Goal: Task Accomplishment & Management: Manage account settings

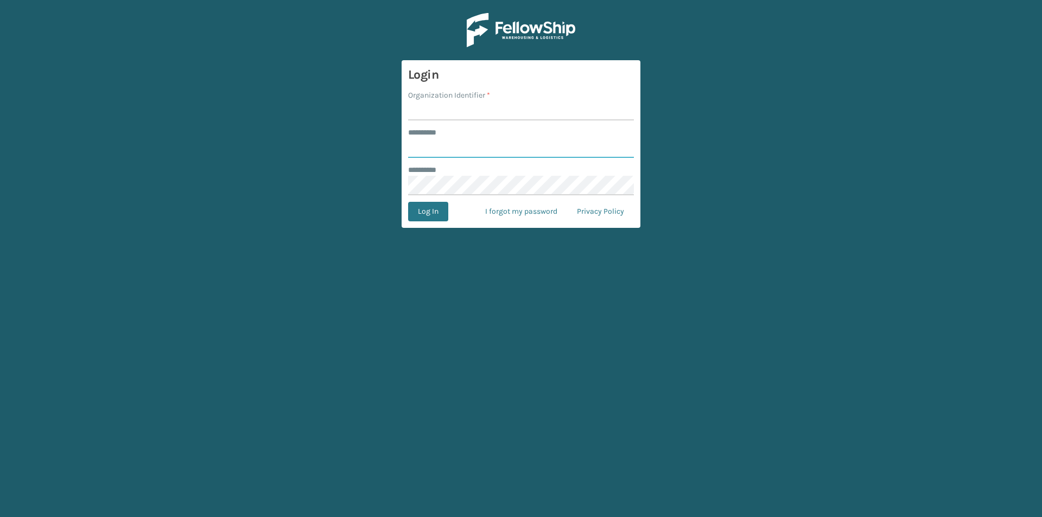
type input "******"
click at [441, 104] on input "Organization Identifier *" at bounding box center [521, 111] width 226 height 20
type input "SuperAdminOrganization"
drag, startPoint x: 429, startPoint y: 206, endPoint x: 378, endPoint y: 196, distance: 51.9
click at [429, 206] on button "Log In" at bounding box center [428, 212] width 40 height 20
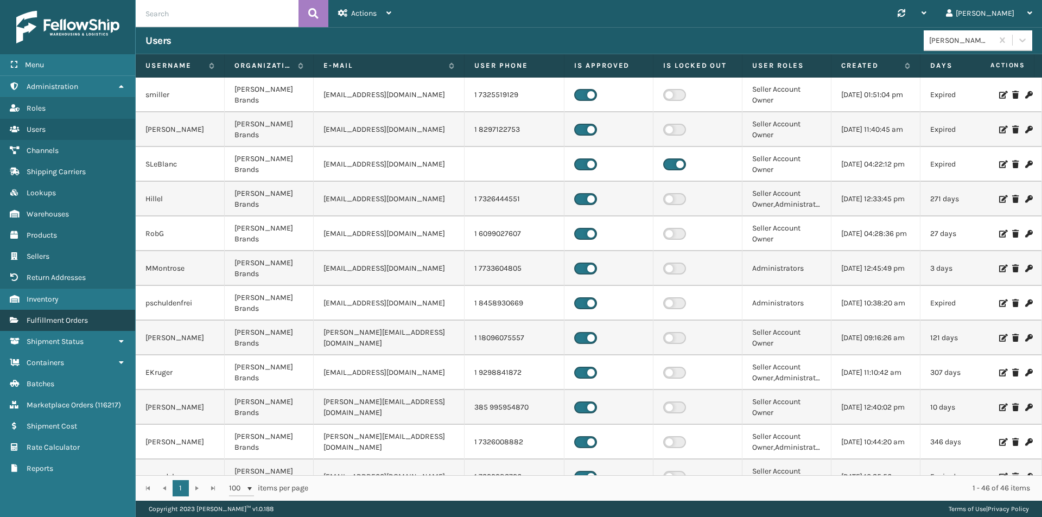
click at [75, 319] on span "Fulfillment Orders" at bounding box center [57, 320] width 61 height 9
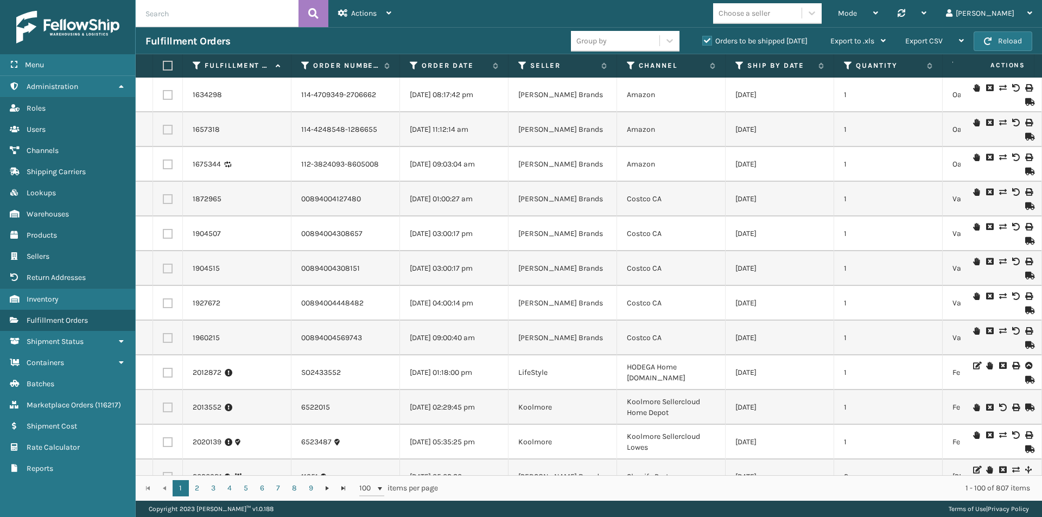
click at [143, 20] on input "text" at bounding box center [217, 13] width 163 height 27
paste input "2071190,2071072,2071106,2071403,2071163,2071092,2071091,2071081,2071062,2071061…"
type input "2071190,2071072,2071106,2071403,2071163,2071092,2071091,2071081,2071062,2071061…"
click at [318, 17] on icon at bounding box center [313, 13] width 10 height 16
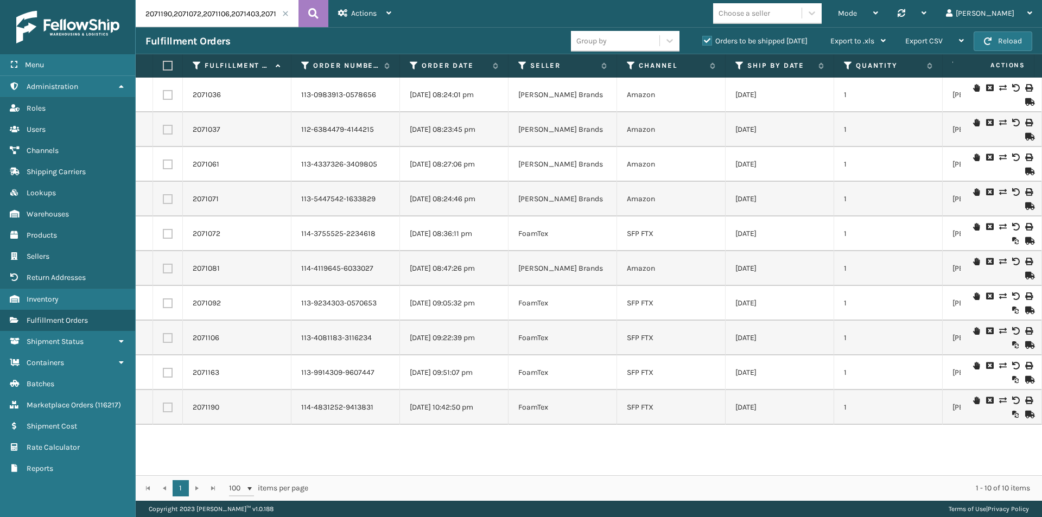
click at [706, 41] on label "Orders to be shipped today" at bounding box center [754, 40] width 105 height 9
click at [703, 41] on input "Orders to be shipped today" at bounding box center [702, 38] width 1 height 7
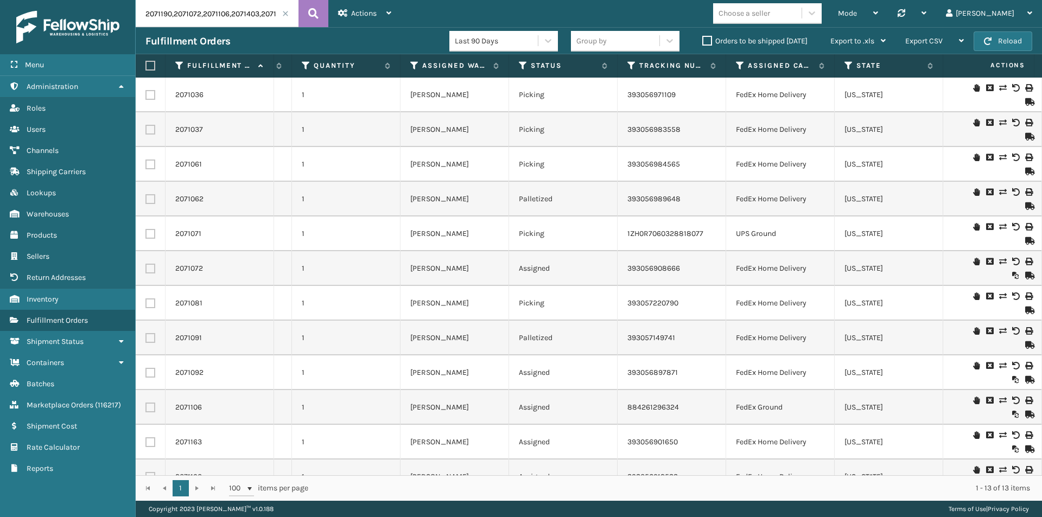
scroll to position [0, 550]
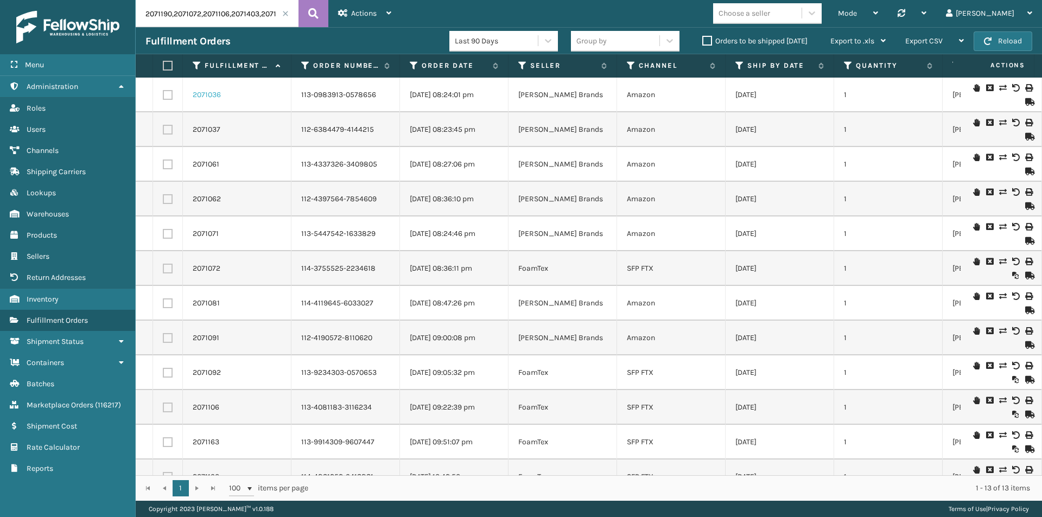
click at [213, 97] on link "2071036" at bounding box center [207, 95] width 28 height 11
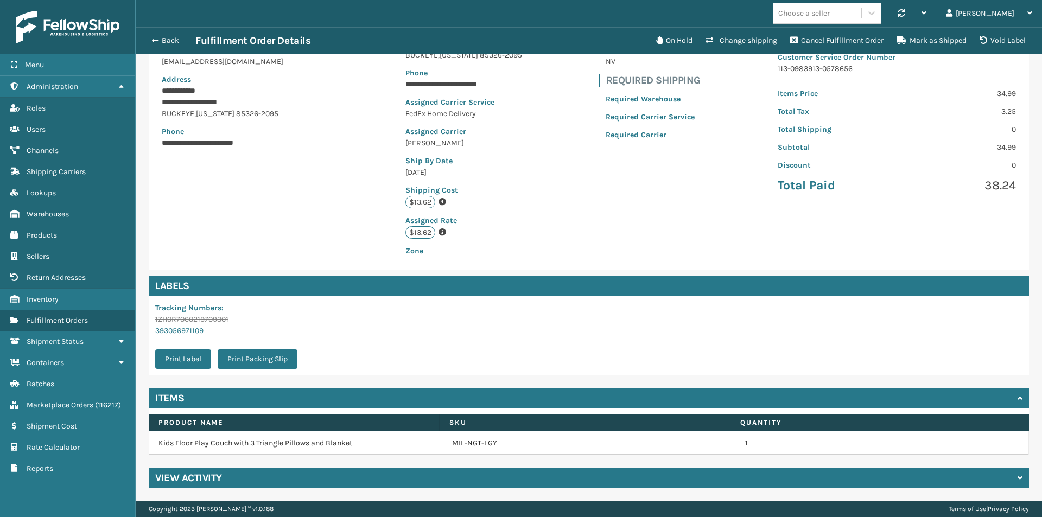
click at [217, 475] on h4 "View Activity" at bounding box center [188, 478] width 67 height 13
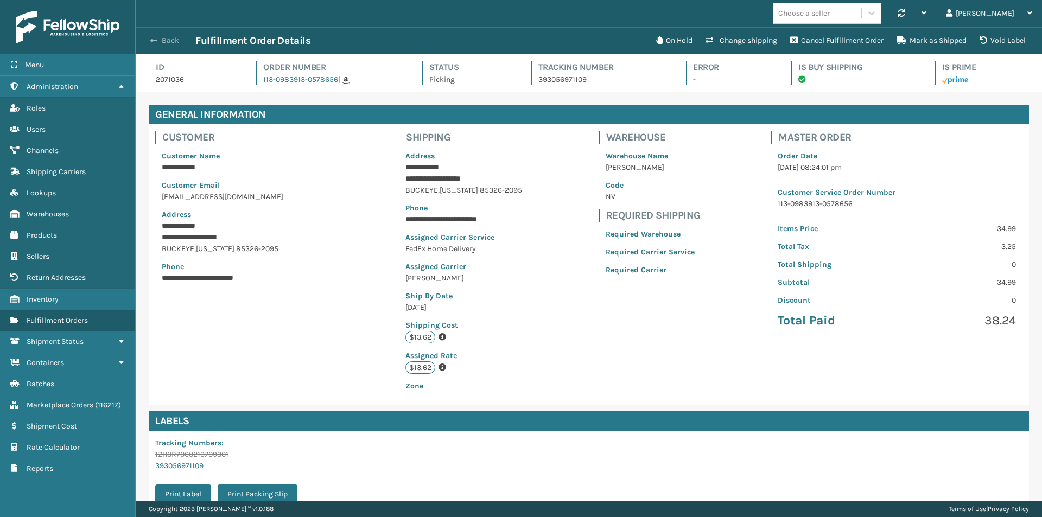
click at [164, 39] on button "Back" at bounding box center [170, 41] width 50 height 10
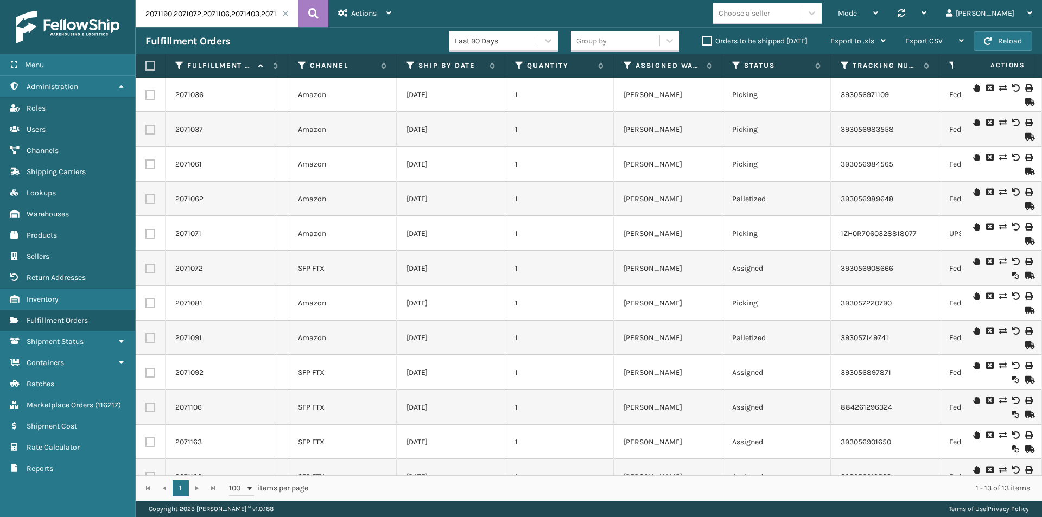
scroll to position [0, 455]
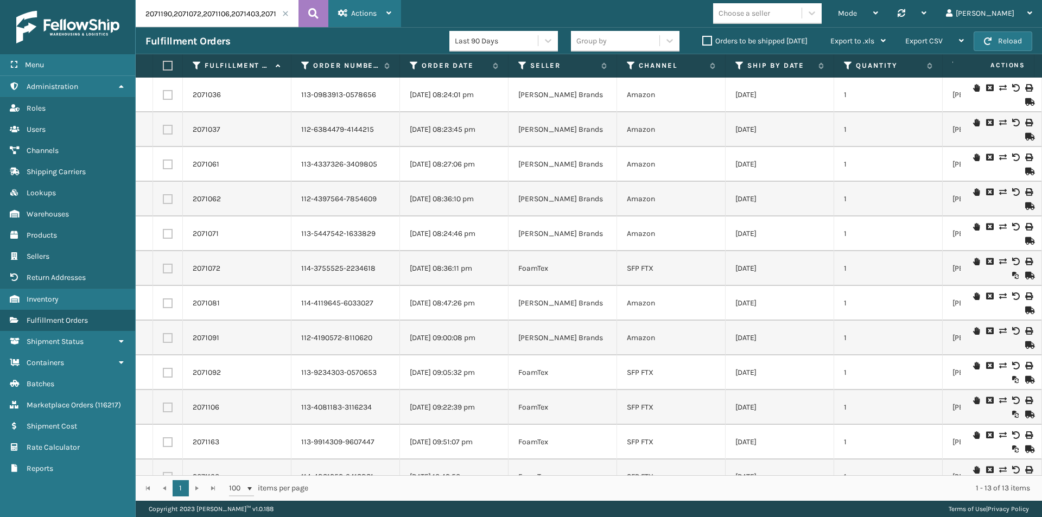
click at [346, 8] on div "Actions" at bounding box center [364, 13] width 53 height 27
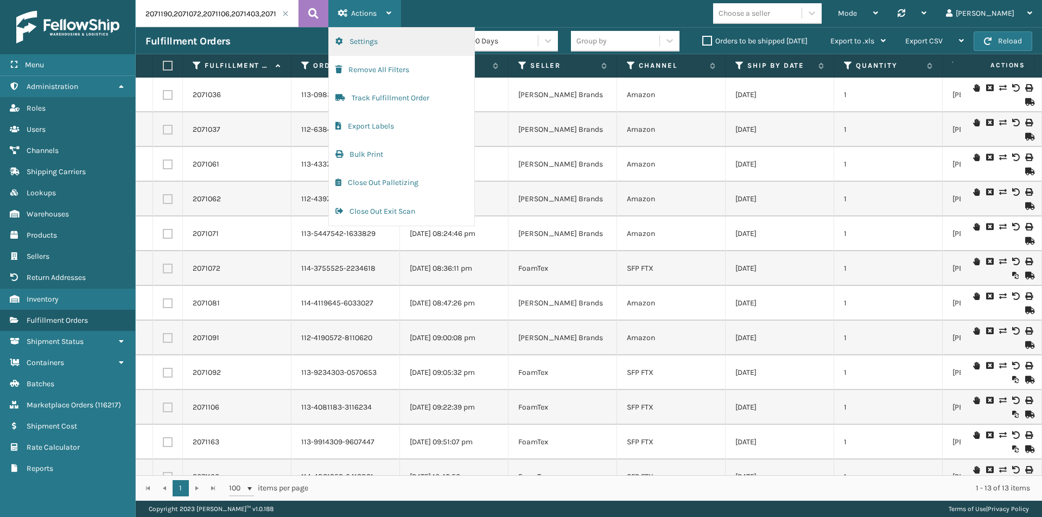
click at [362, 47] on button "Settings" at bounding box center [401, 42] width 145 height 28
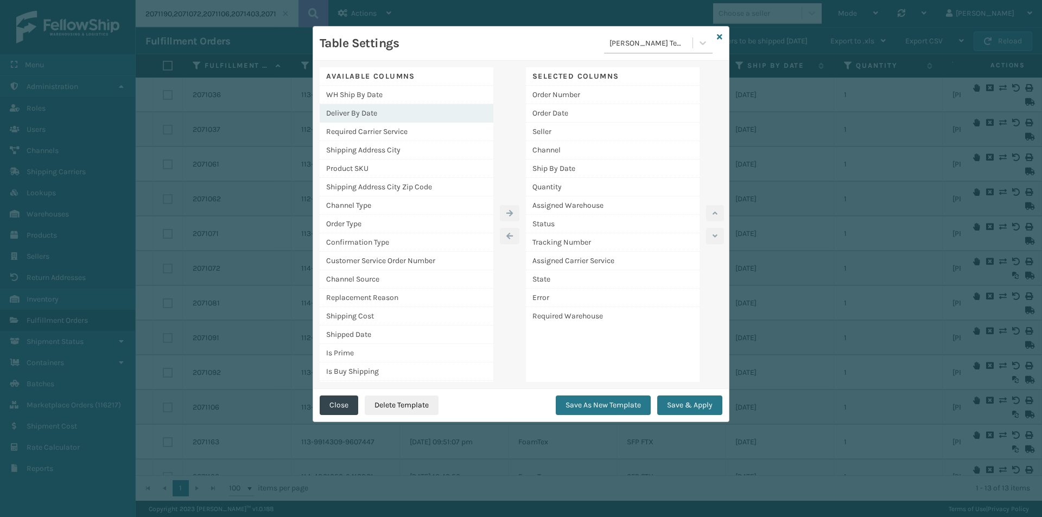
click at [352, 110] on div "Deliver By Date" at bounding box center [407, 113] width 174 height 18
click at [513, 213] on button "button" at bounding box center [510, 213] width 20 height 16
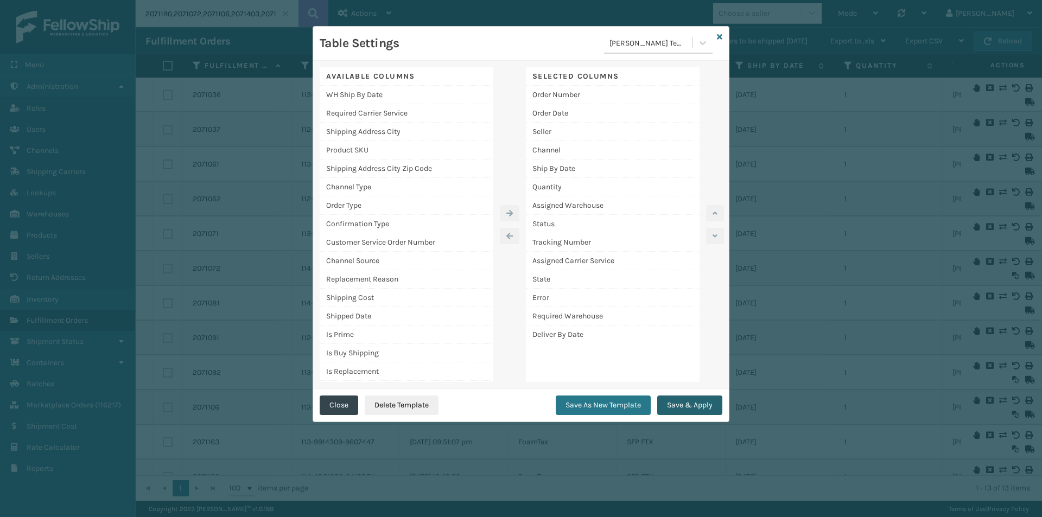
click at [684, 404] on button "Save & Apply" at bounding box center [689, 406] width 65 height 20
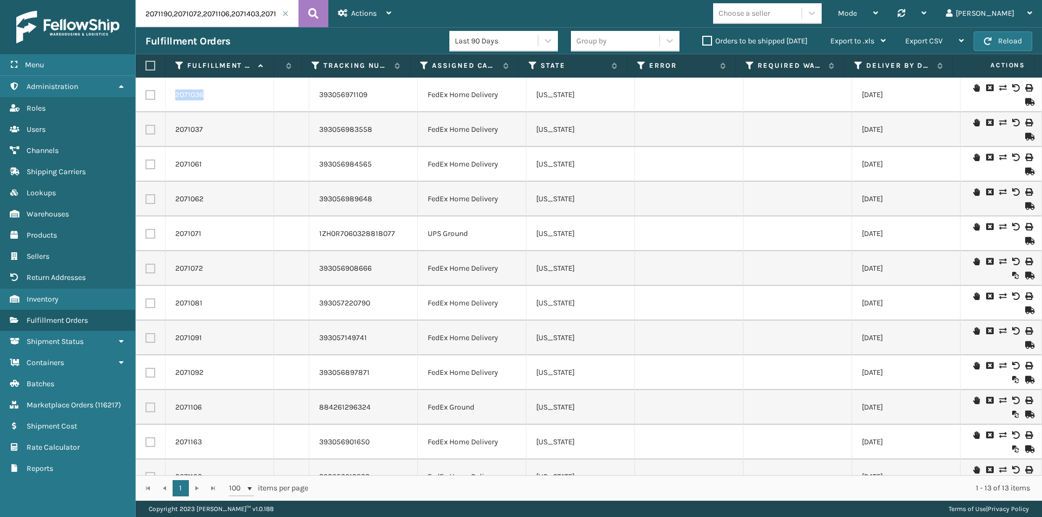
drag, startPoint x: 208, startPoint y: 98, endPoint x: 176, endPoint y: 93, distance: 32.4
click at [176, 93] on div "2071036" at bounding box center [219, 95] width 88 height 11
copy link "2071036"
click at [202, 92] on link "2071036" at bounding box center [189, 95] width 28 height 11
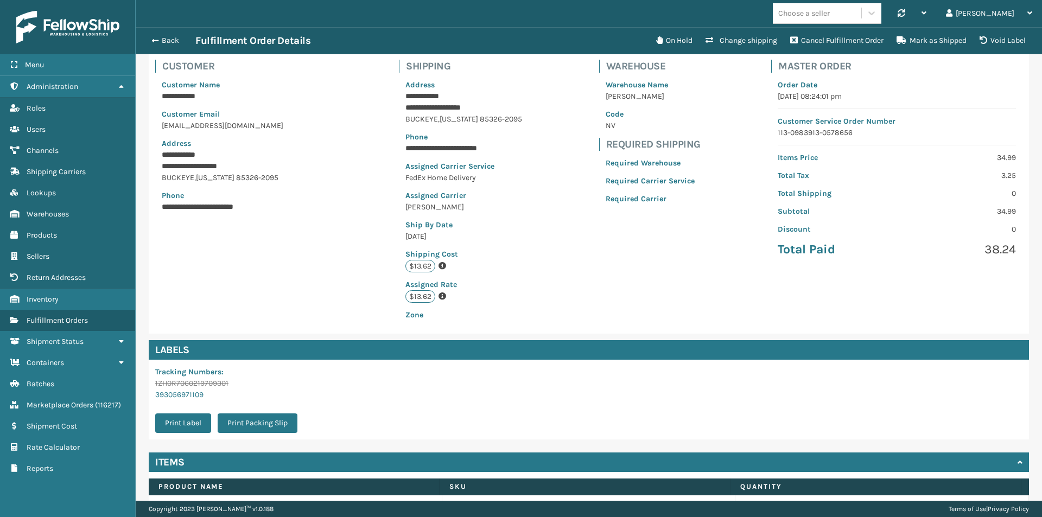
scroll to position [54, 0]
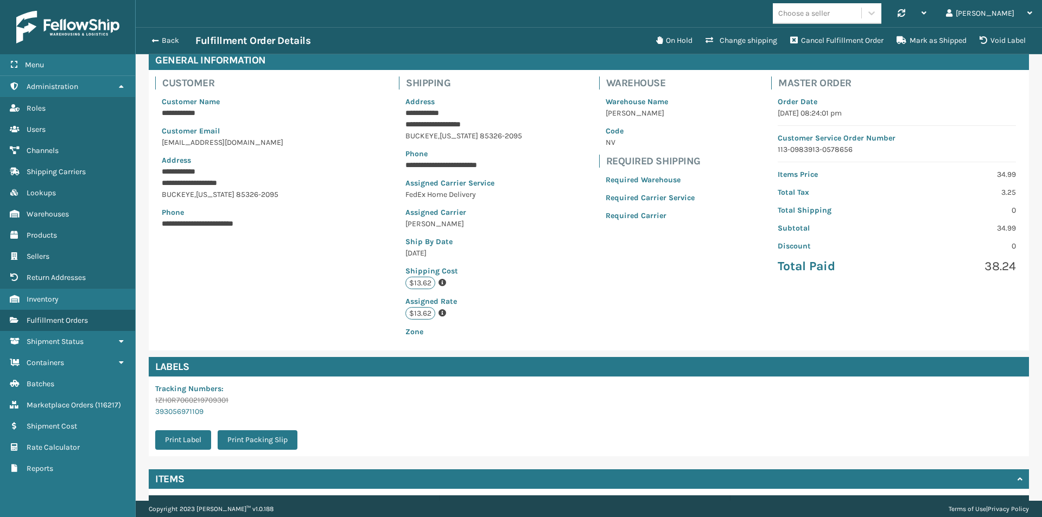
click at [480, 137] on span "85326-2095" at bounding box center [501, 135] width 42 height 9
copy span "85326"
click at [49, 210] on span "Warehouses" at bounding box center [48, 214] width 42 height 9
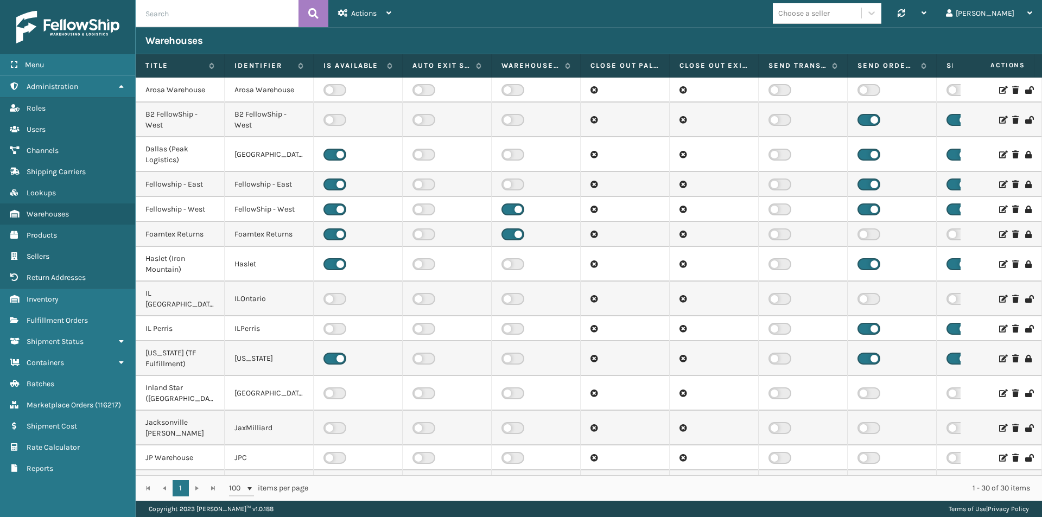
click at [188, 15] on input "text" at bounding box center [217, 13] width 163 height 27
type input "LV"
click at [303, 13] on button at bounding box center [314, 13] width 30 height 27
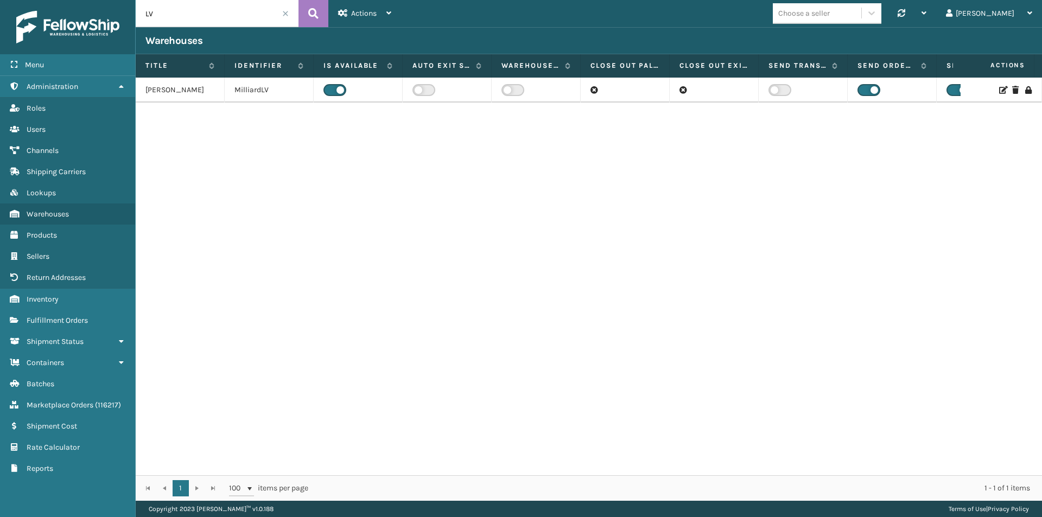
click at [172, 86] on td "Milliard LV" at bounding box center [180, 90] width 89 height 25
click at [999, 88] on icon at bounding box center [1002, 90] width 7 height 8
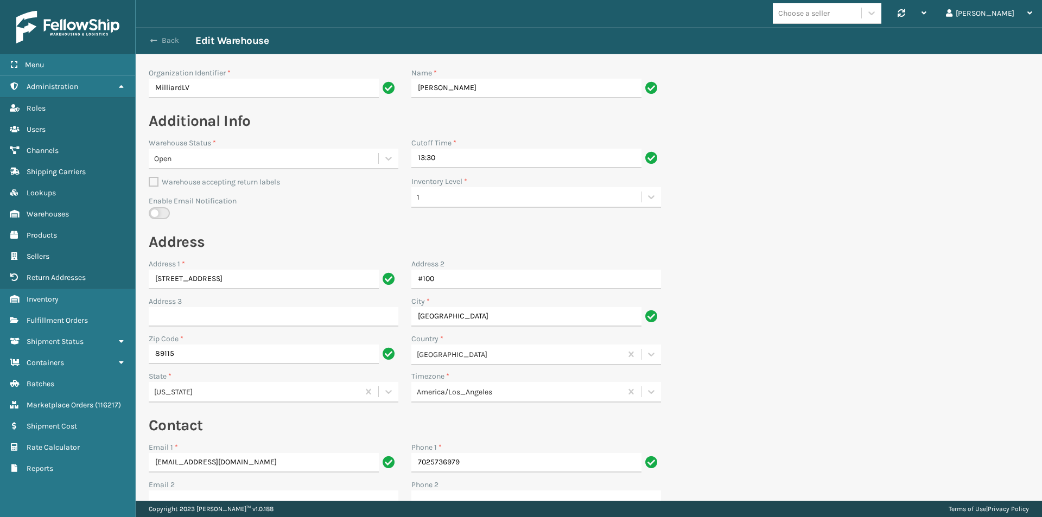
click at [167, 40] on button "Back" at bounding box center [170, 41] width 50 height 10
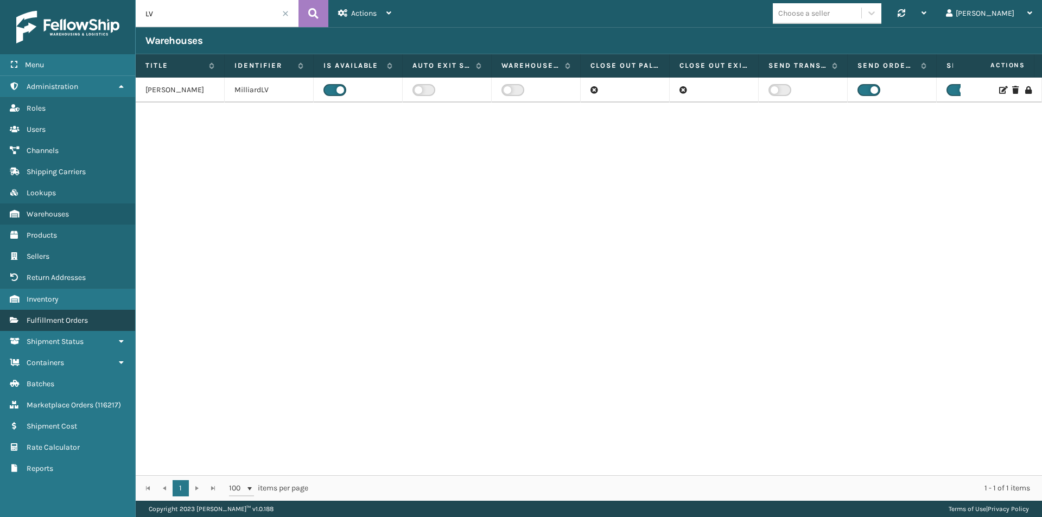
click at [80, 323] on span "Fulfillment Orders" at bounding box center [57, 320] width 61 height 9
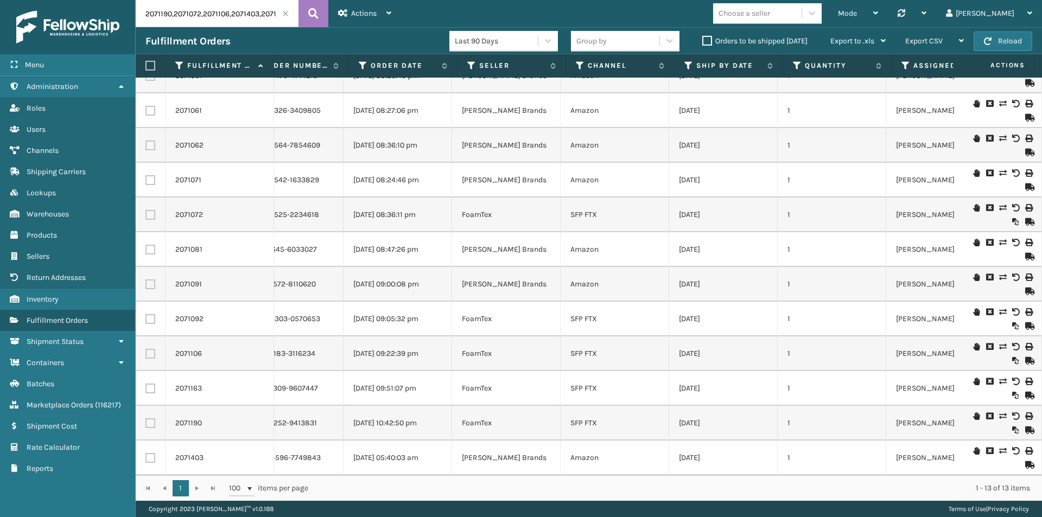
scroll to position [0, 56]
click at [286, 15] on span at bounding box center [285, 13] width 7 height 7
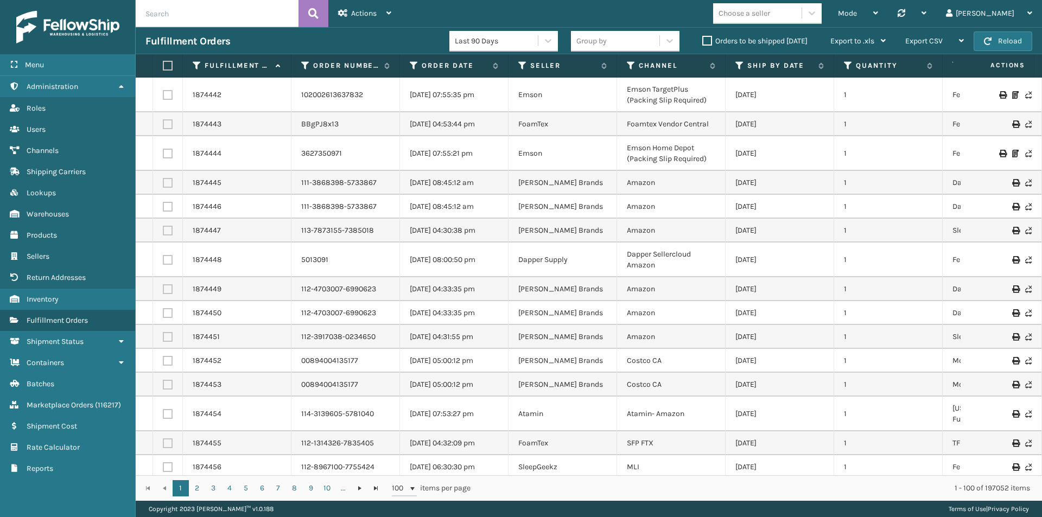
click at [708, 41] on label "Orders to be shipped today" at bounding box center [754, 40] width 105 height 9
click at [703, 41] on input "Orders to be shipped today" at bounding box center [702, 38] width 1 height 7
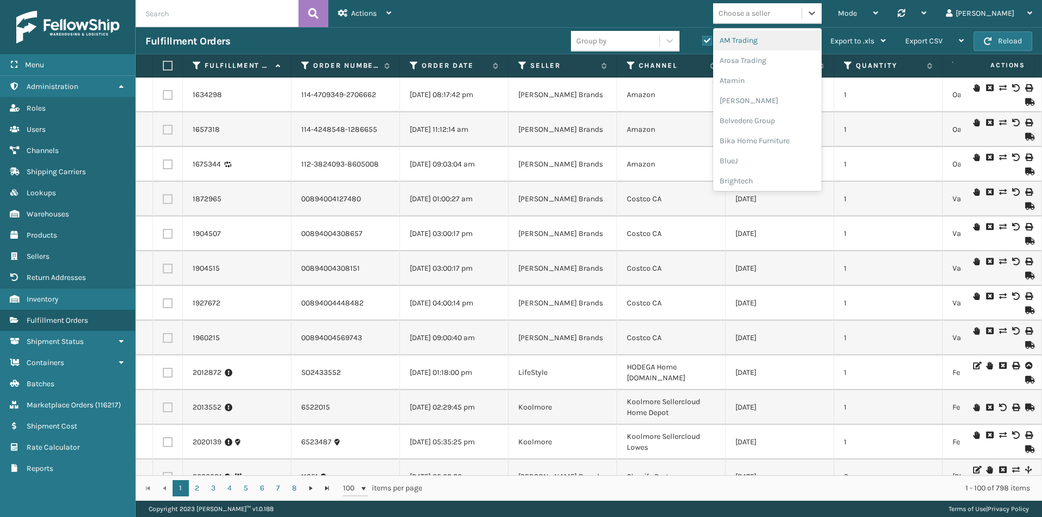
click at [770, 14] on div "Choose a seller" at bounding box center [745, 13] width 52 height 11
type input "mil"
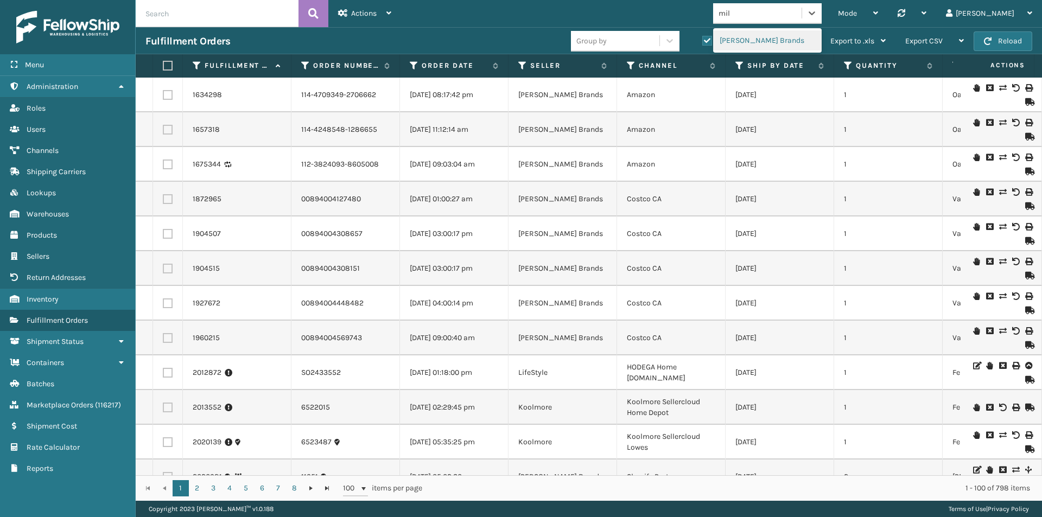
click at [782, 41] on div "Milliard Brands" at bounding box center [767, 40] width 109 height 20
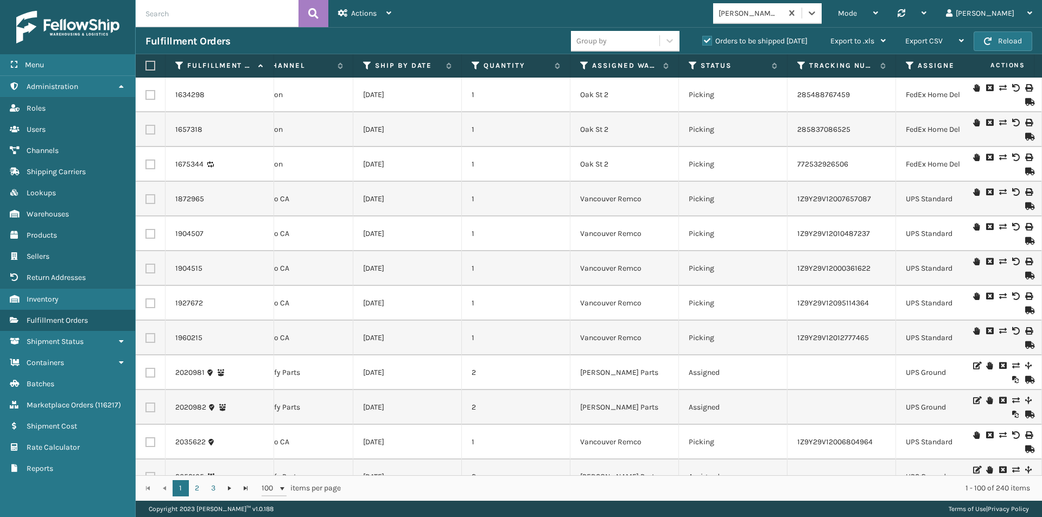
scroll to position [0, 472]
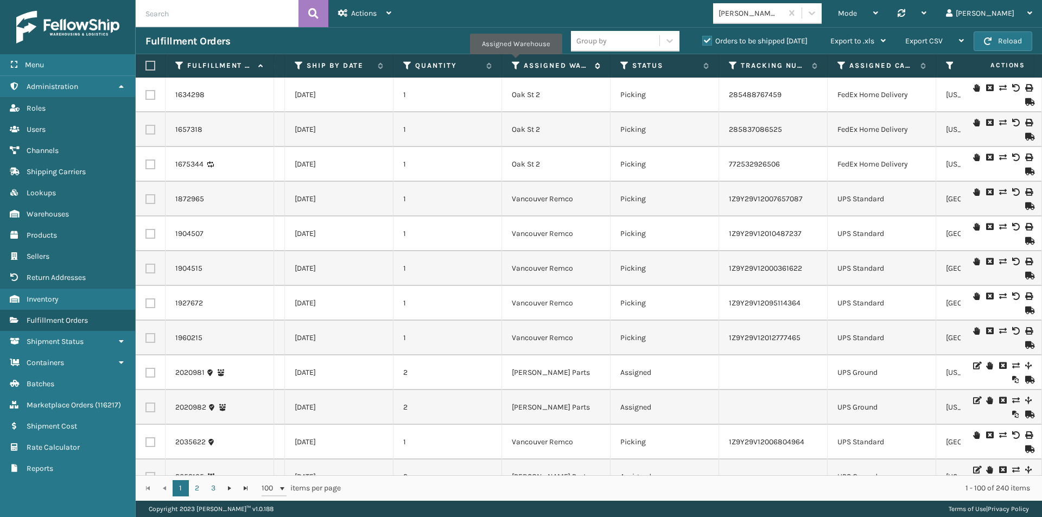
click at [516, 62] on icon at bounding box center [516, 66] width 9 height 10
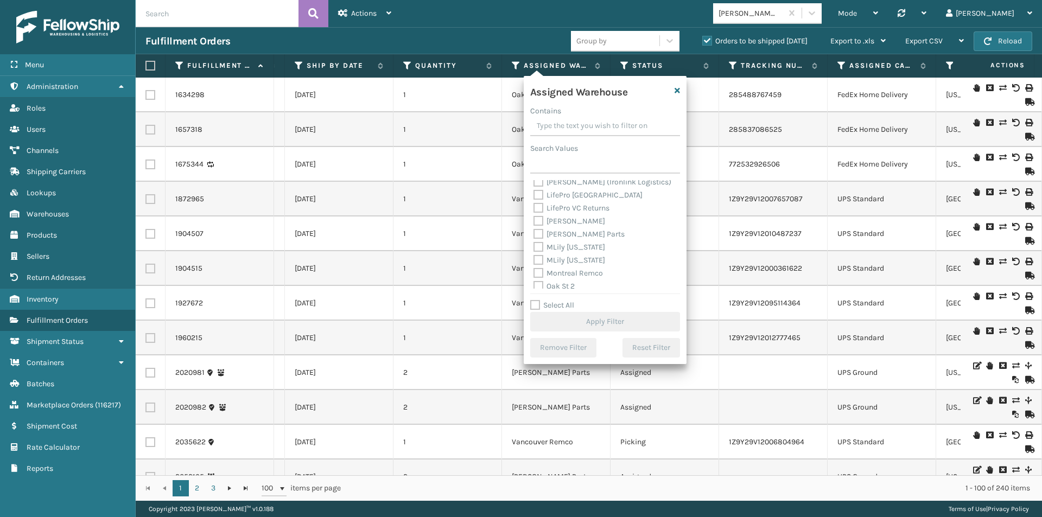
click at [538, 219] on label "Milliard LV" at bounding box center [570, 221] width 72 height 9
click at [534, 219] on input "Milliard LV" at bounding box center [534, 218] width 1 height 7
checkbox input "true"
click at [600, 322] on button "Apply Filter" at bounding box center [605, 322] width 150 height 20
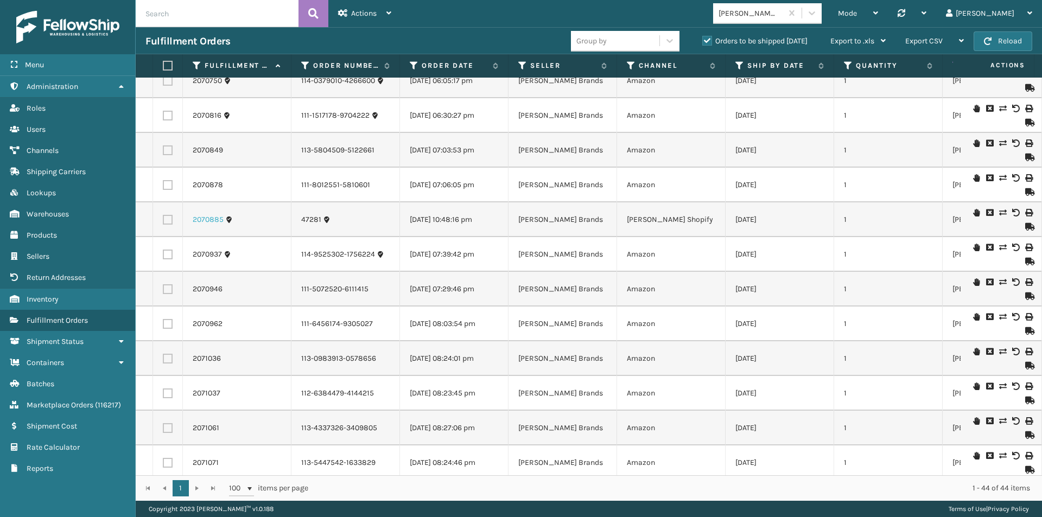
click at [206, 219] on link "2070885" at bounding box center [208, 219] width 31 height 11
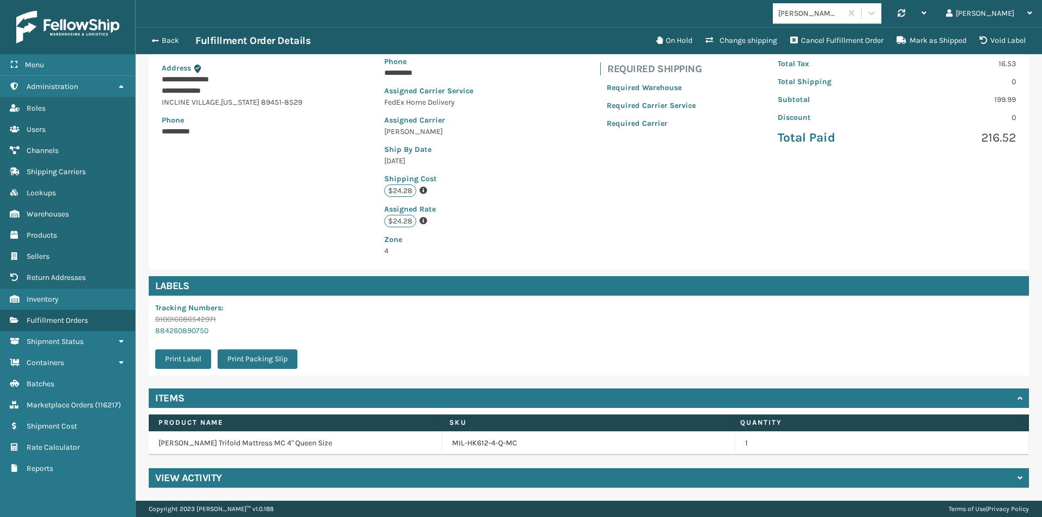
click at [230, 473] on div "View Activity" at bounding box center [589, 478] width 880 height 20
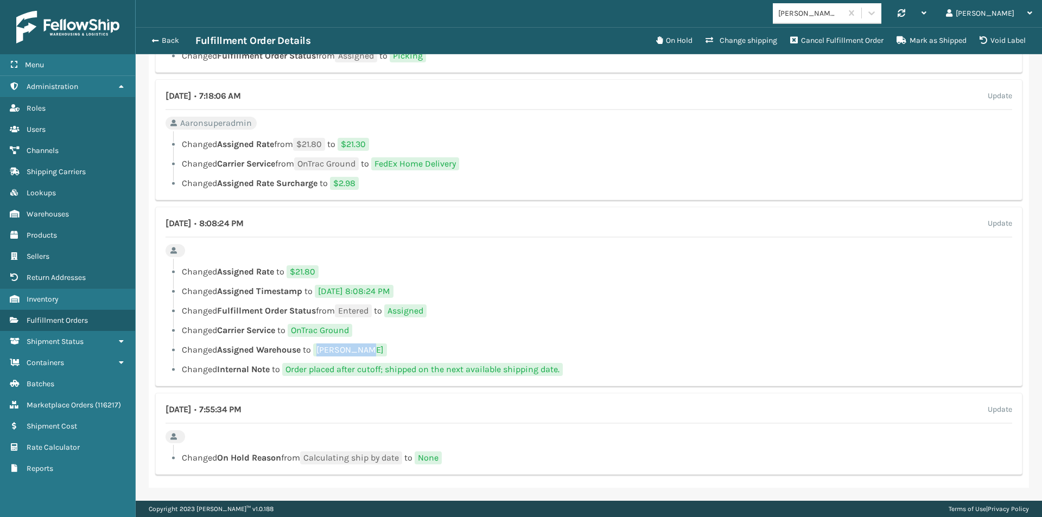
drag, startPoint x: 364, startPoint y: 350, endPoint x: 323, endPoint y: 345, distance: 41.5
click at [323, 345] on span "Milliard LV" at bounding box center [350, 350] width 74 height 13
click at [151, 39] on span "button" at bounding box center [153, 41] width 7 height 8
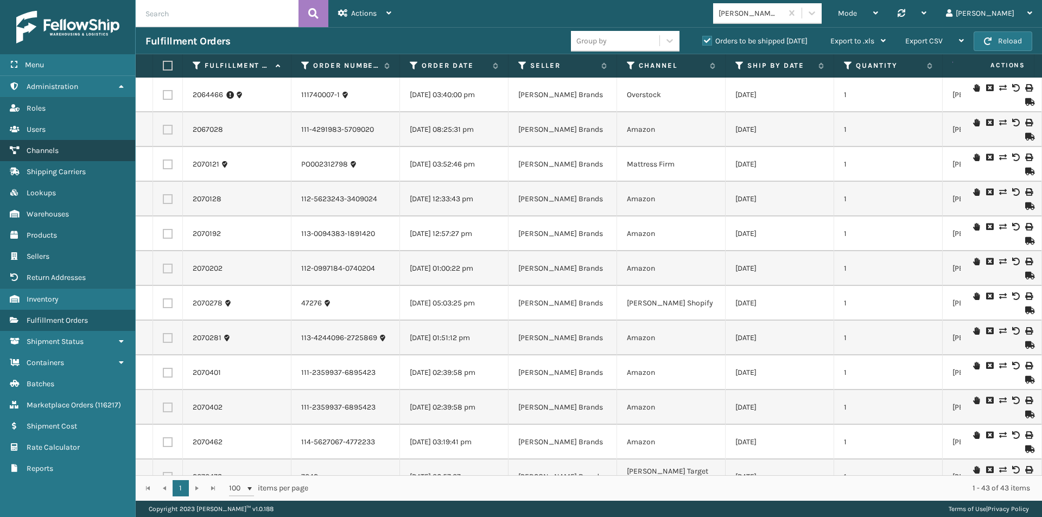
click at [57, 149] on span "Channels" at bounding box center [43, 150] width 32 height 9
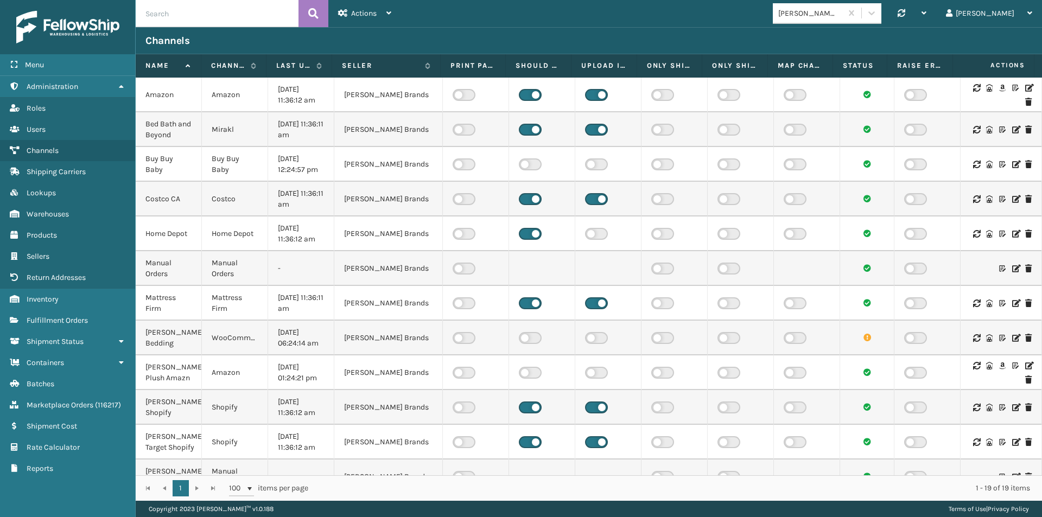
click at [1025, 84] on icon at bounding box center [1028, 88] width 7 height 8
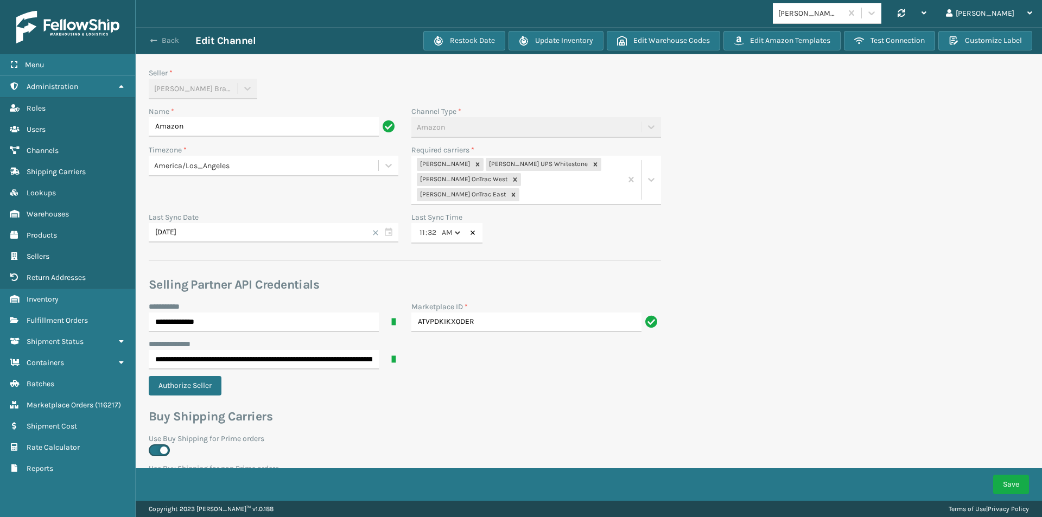
click at [161, 41] on button "Back" at bounding box center [170, 41] width 50 height 10
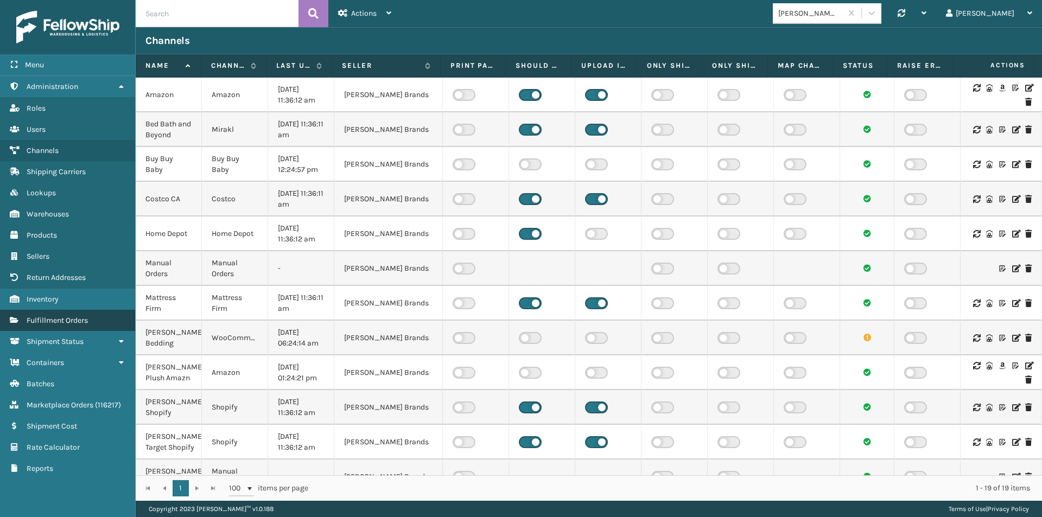
click at [54, 321] on span "Fulfillment Orders" at bounding box center [57, 320] width 61 height 9
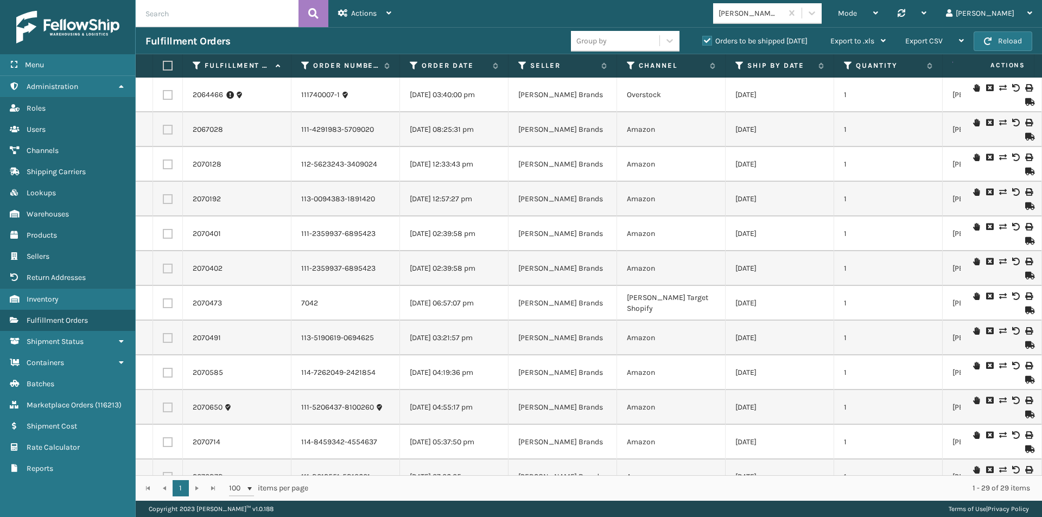
click at [706, 37] on label "Orders to be shipped today" at bounding box center [754, 40] width 105 height 9
click at [703, 37] on input "Orders to be shipped today" at bounding box center [702, 38] width 1 height 7
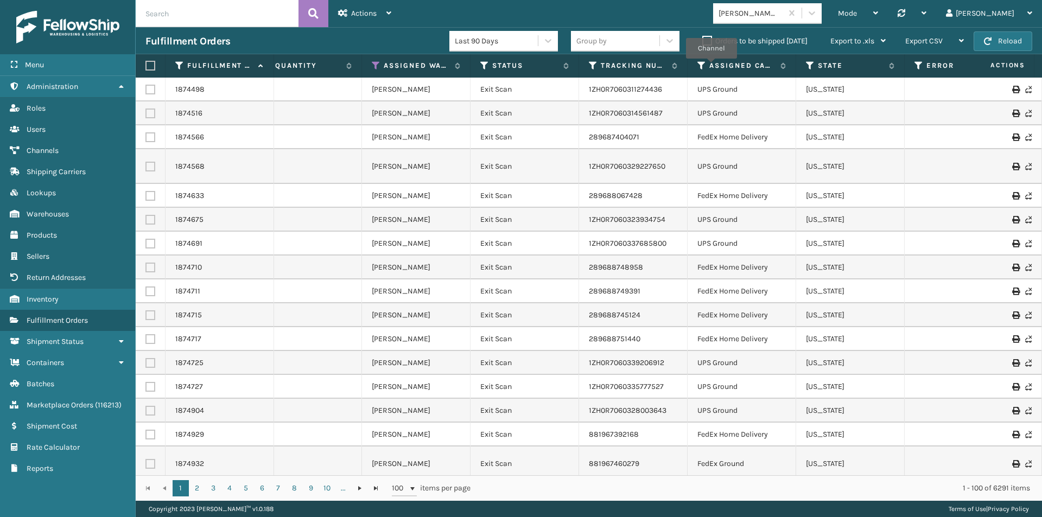
scroll to position [0, 617]
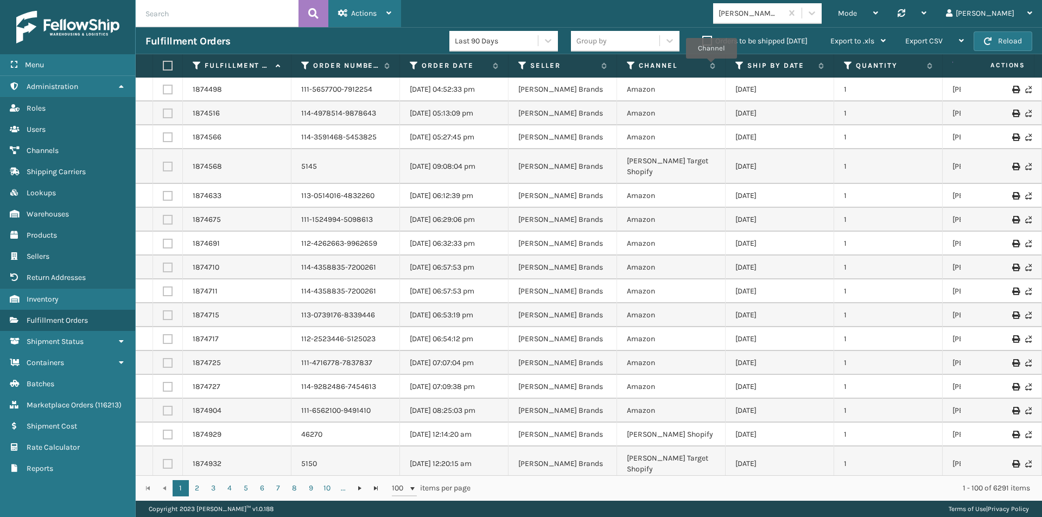
click at [347, 9] on icon at bounding box center [343, 13] width 10 height 8
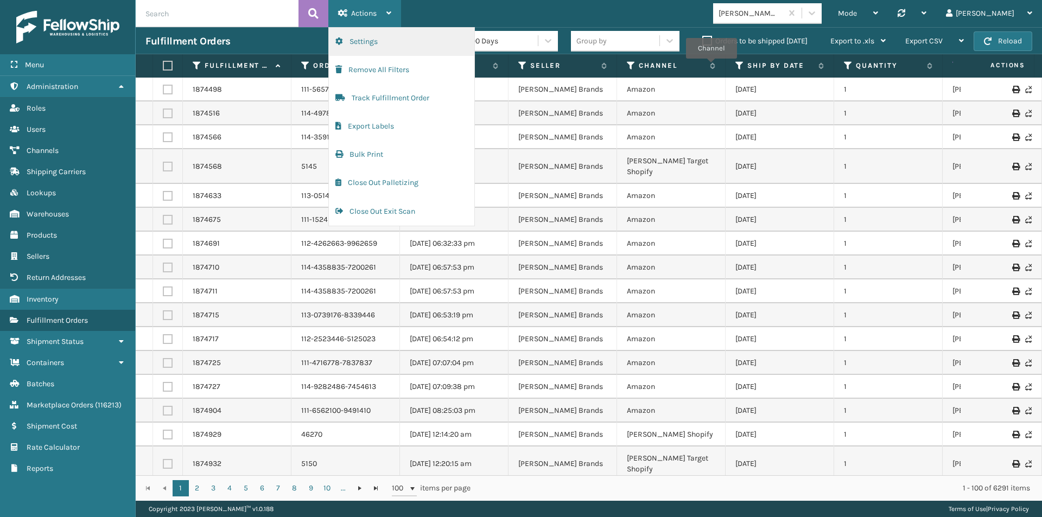
click at [388, 43] on button "Settings" at bounding box center [401, 42] width 145 height 28
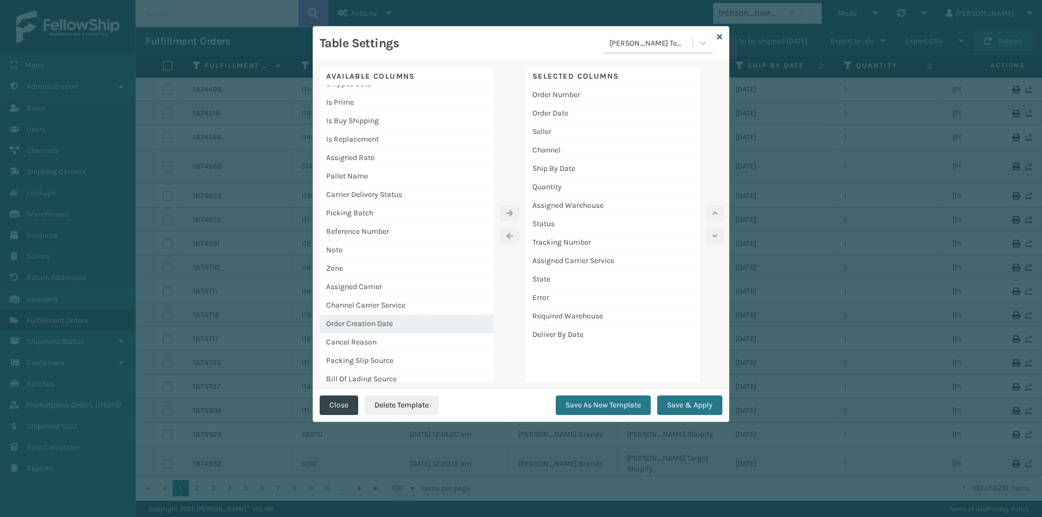
scroll to position [185, 0]
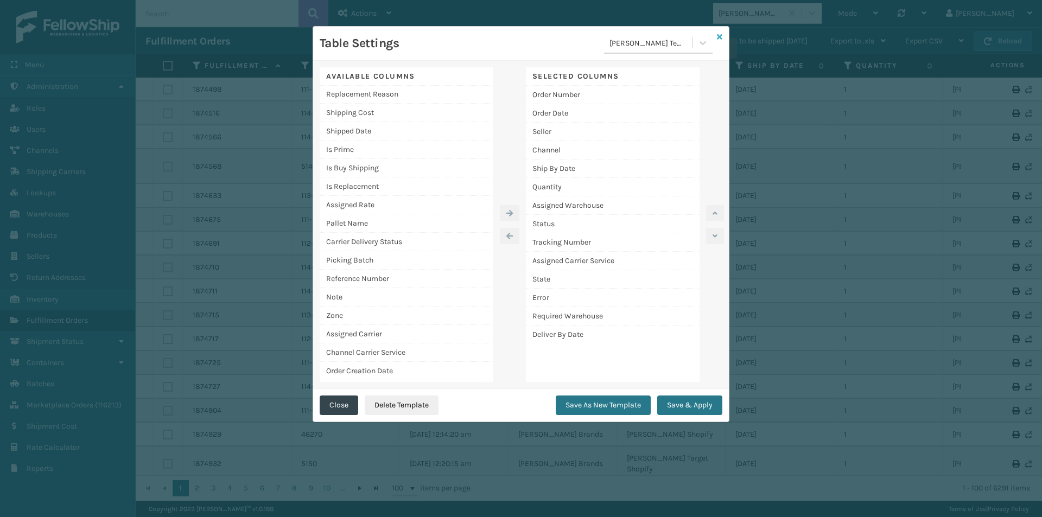
click at [718, 33] on icon at bounding box center [719, 37] width 5 height 8
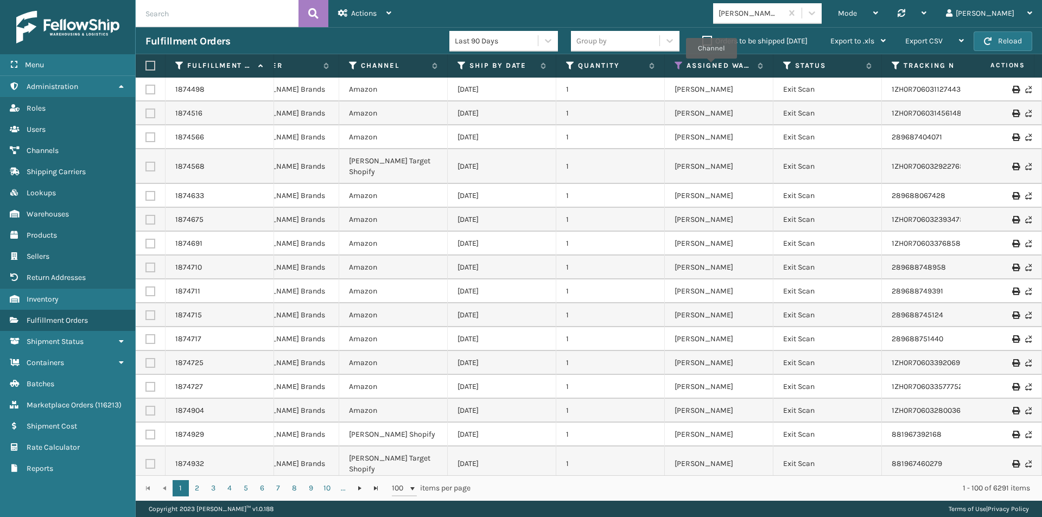
scroll to position [0, 302]
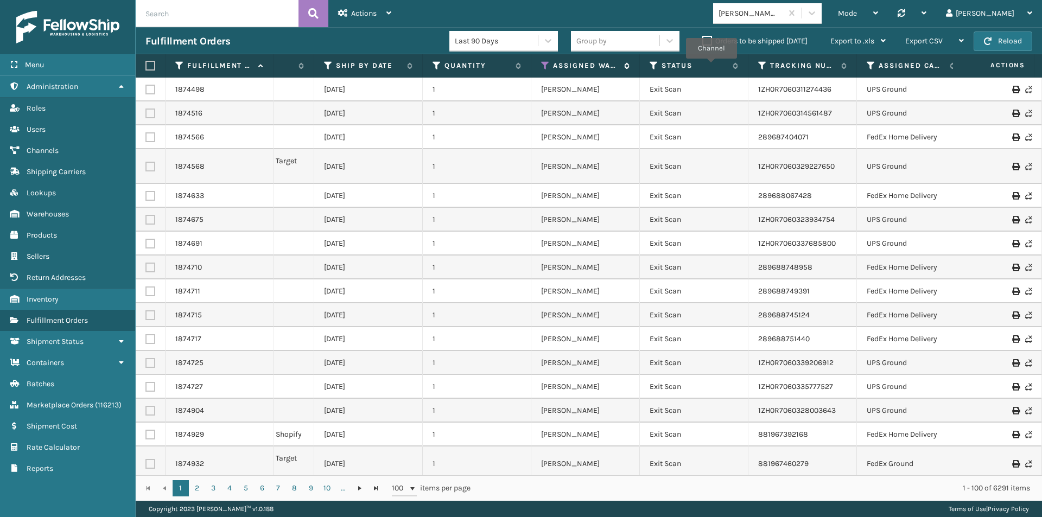
click at [544, 65] on icon at bounding box center [545, 66] width 9 height 10
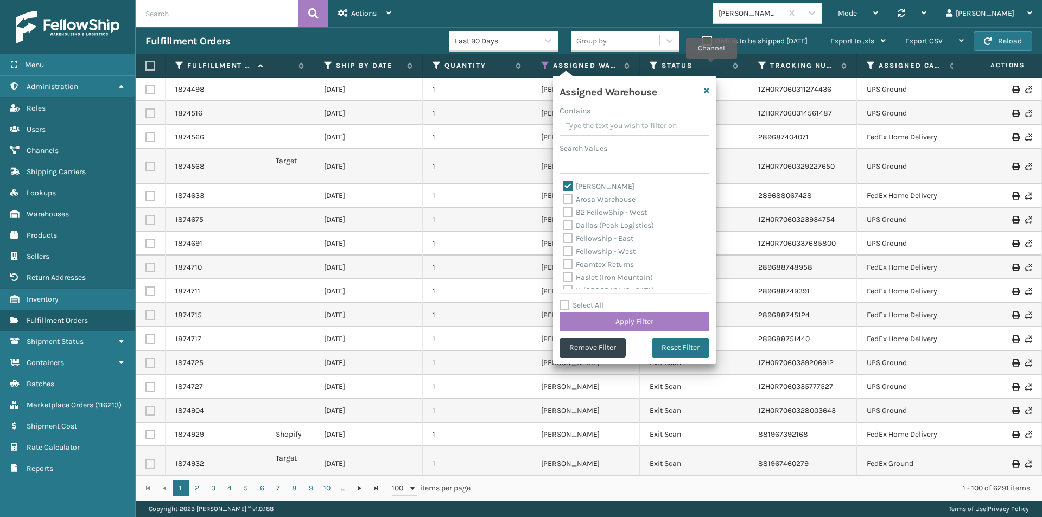
click at [568, 185] on label "Milliard LV" at bounding box center [599, 186] width 72 height 9
click at [563, 185] on input "Milliard LV" at bounding box center [563, 183] width 1 height 7
checkbox input "false"
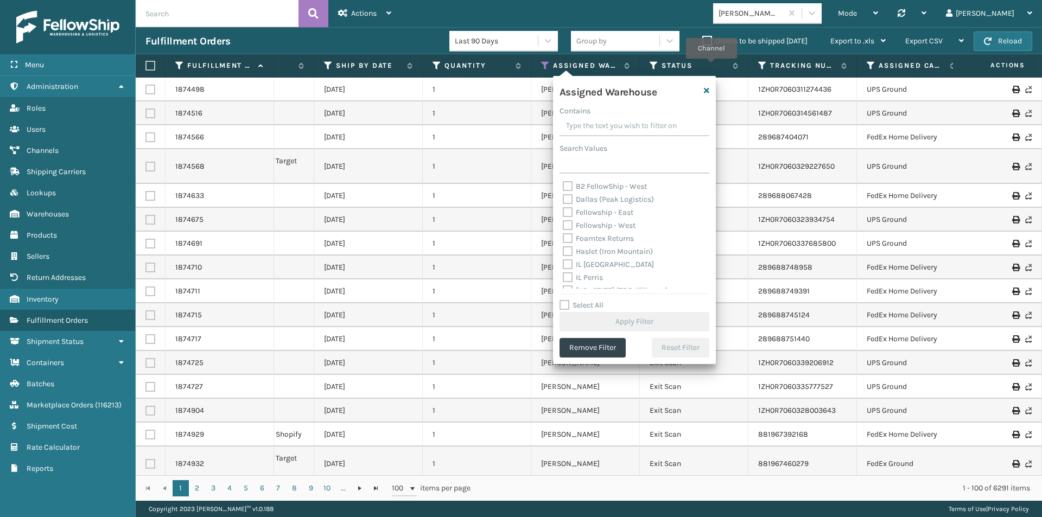
scroll to position [1, 0]
click at [567, 221] on label "Dallas (Peak Logistics)" at bounding box center [608, 225] width 91 height 9
click at [563, 221] on input "Dallas (Peak Logistics)" at bounding box center [563, 222] width 1 height 7
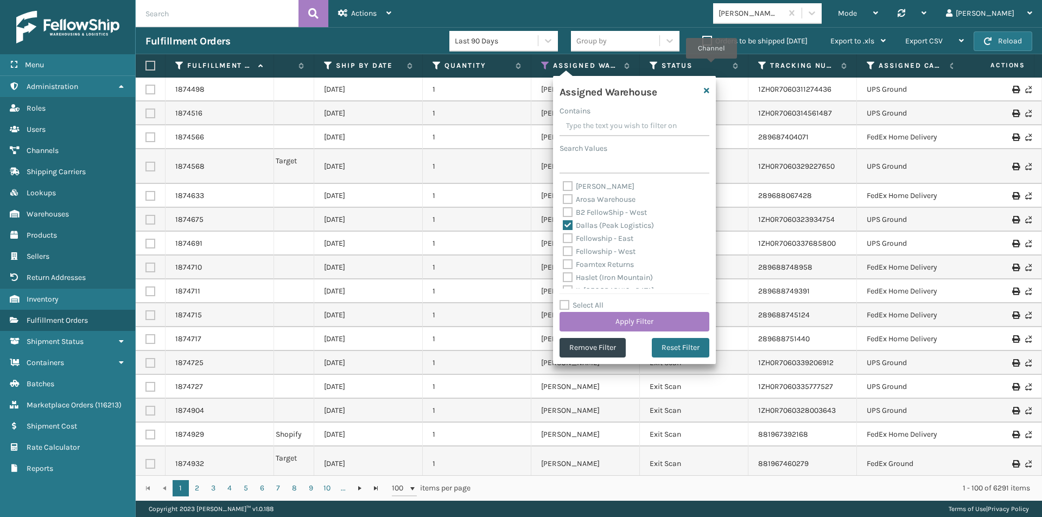
click at [568, 225] on label "Dallas (Peak Logistics)" at bounding box center [608, 225] width 91 height 9
click at [563, 225] on input "Dallas (Peak Logistics)" at bounding box center [563, 222] width 1 height 7
checkbox input "false"
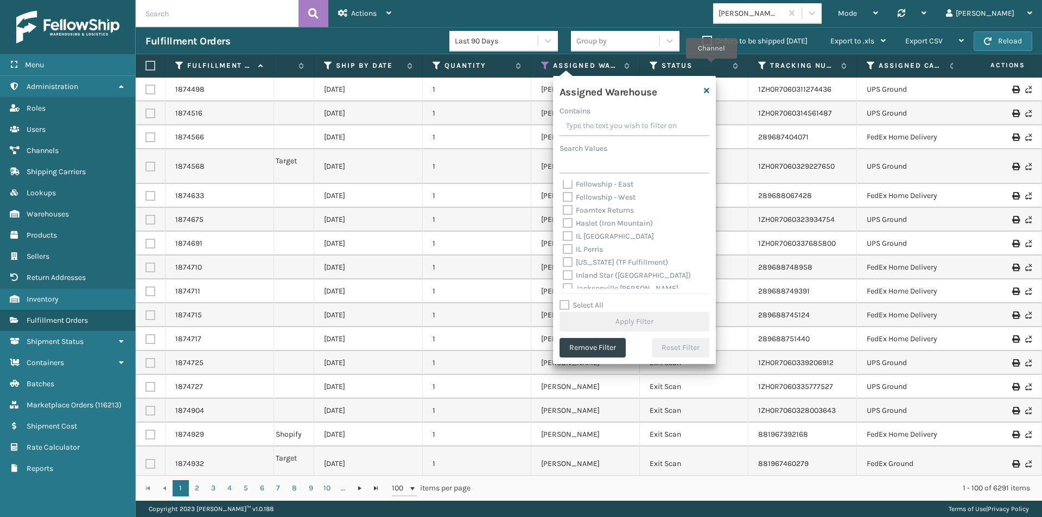
click at [568, 195] on label "Fellowship - West" at bounding box center [599, 197] width 73 height 9
click at [563, 195] on input "Fellowship - West" at bounding box center [563, 194] width 1 height 7
checkbox input "true"
click at [624, 320] on button "Apply Filter" at bounding box center [635, 322] width 150 height 20
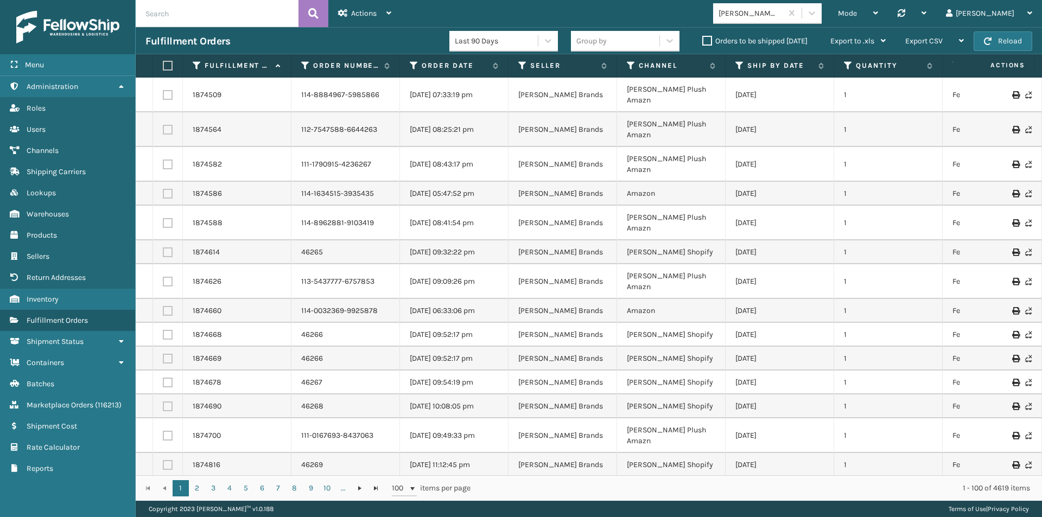
click at [706, 39] on label "Orders to be shipped today" at bounding box center [754, 40] width 105 height 9
click at [703, 39] on input "Orders to be shipped today" at bounding box center [702, 38] width 1 height 7
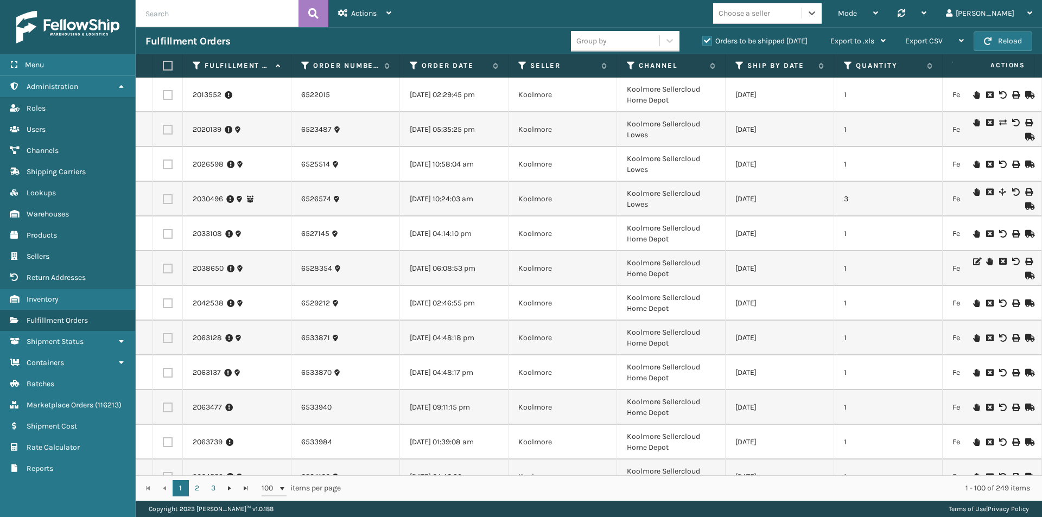
scroll to position [0, 129]
click at [347, 5] on div "Actions" at bounding box center [364, 13] width 53 height 27
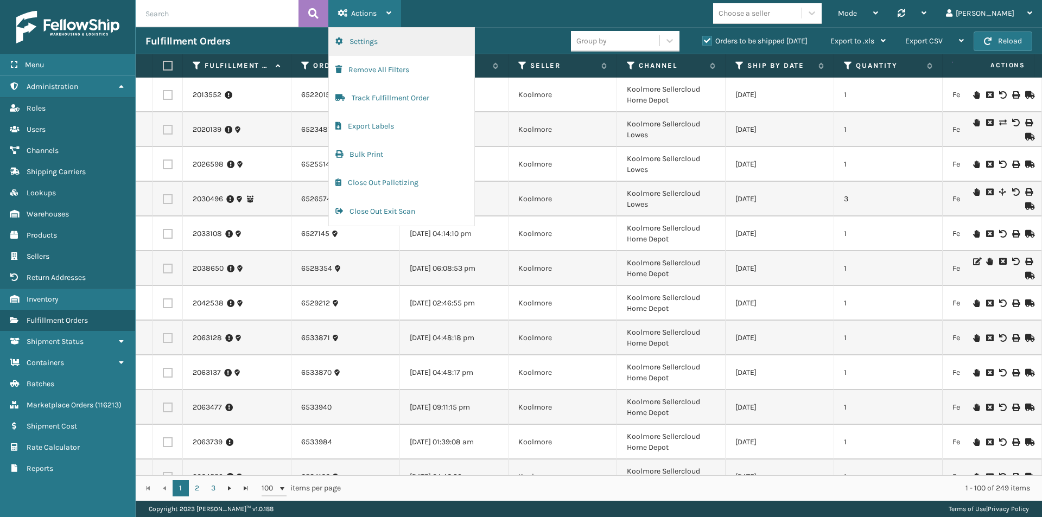
click at [354, 42] on button "Settings" at bounding box center [401, 42] width 145 height 28
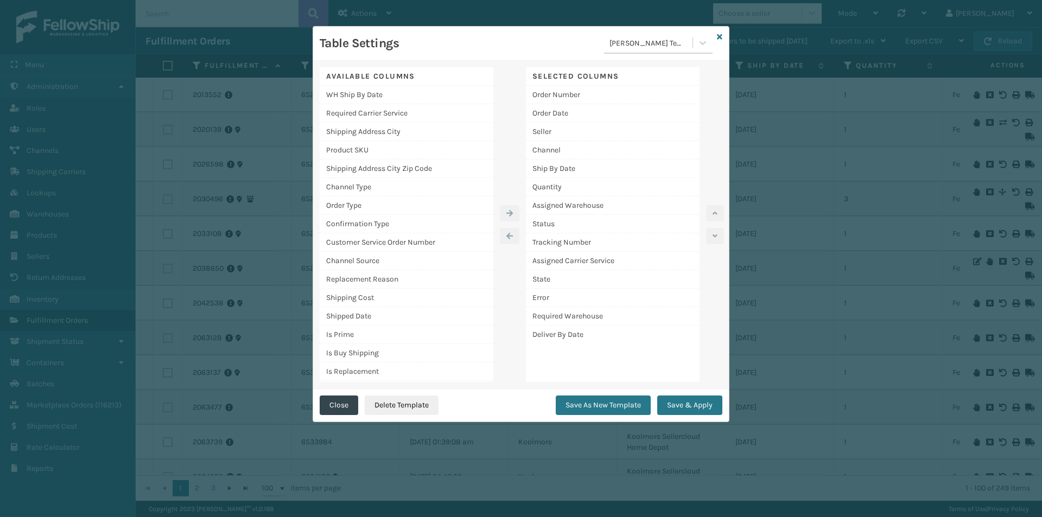
click at [718, 34] on icon at bounding box center [719, 37] width 5 height 8
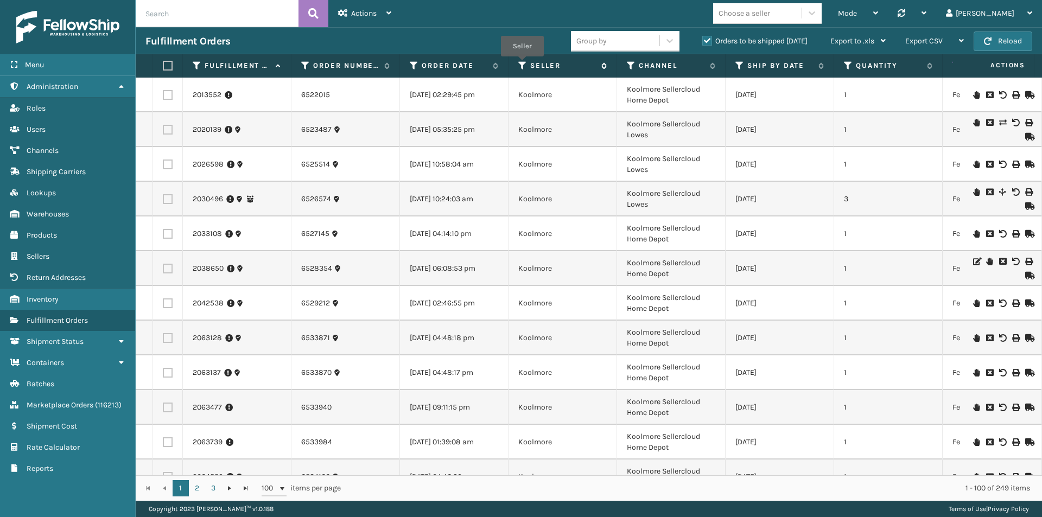
click at [522, 64] on icon at bounding box center [522, 66] width 9 height 10
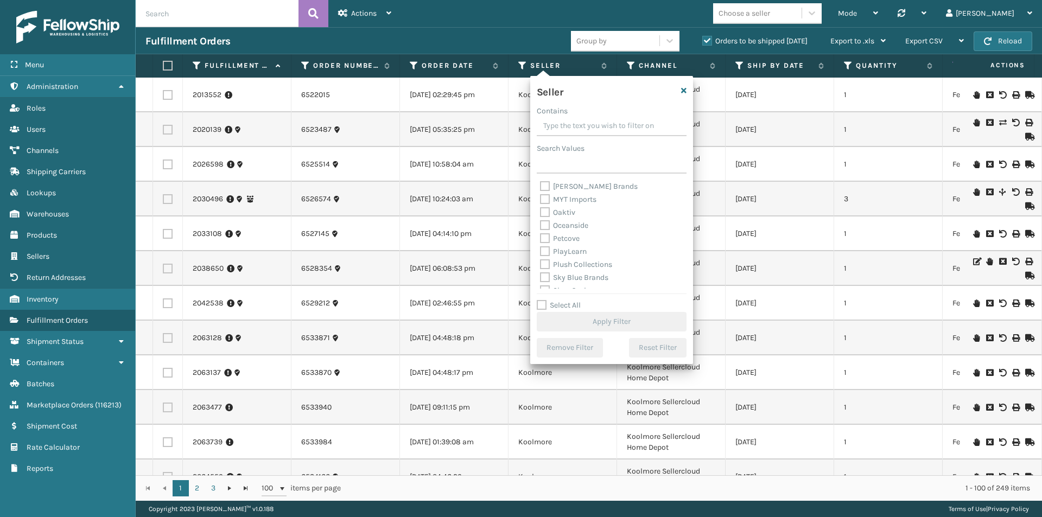
scroll to position [347, 0]
click at [557, 161] on input "Search Values" at bounding box center [612, 164] width 150 height 20
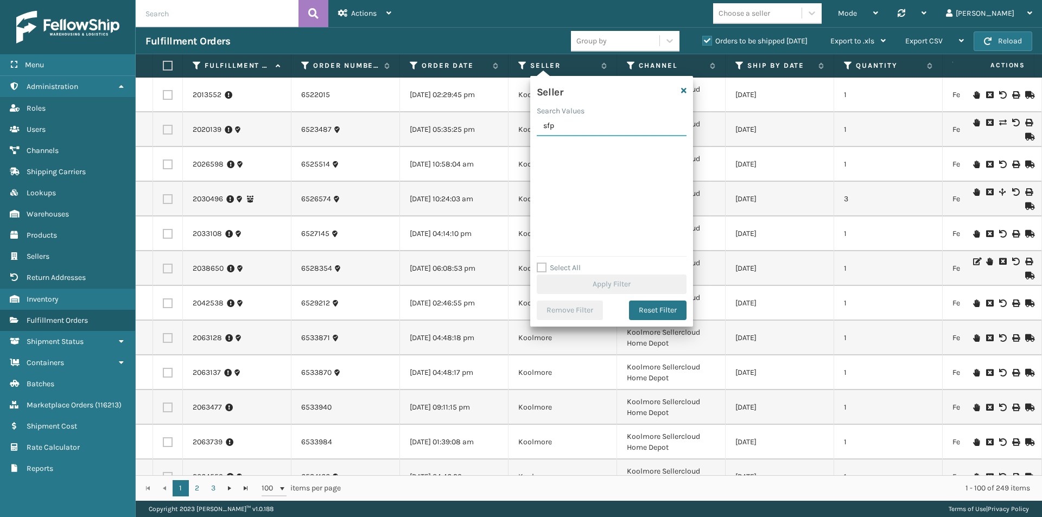
scroll to position [0, 0]
type input "sfp"
click at [685, 91] on icon "button" at bounding box center [683, 91] width 5 height 8
